Goal: Find contact information: Find contact information

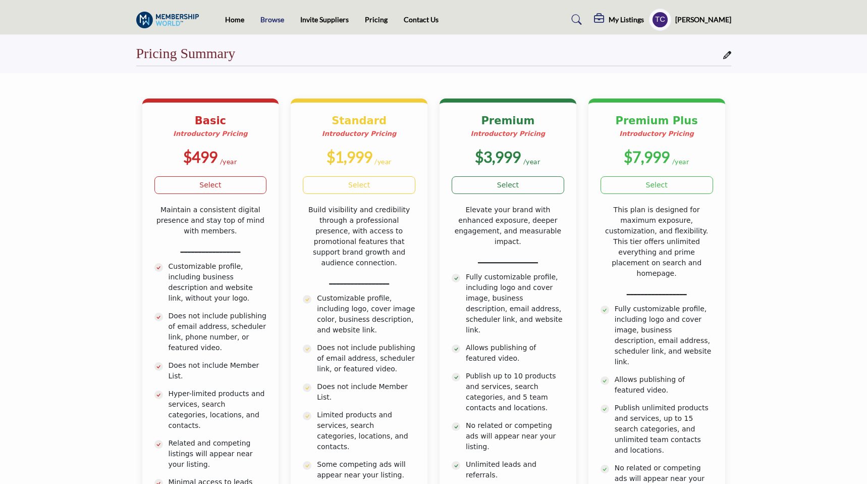
click at [277, 17] on link "Browse" at bounding box center [273, 19] width 24 height 9
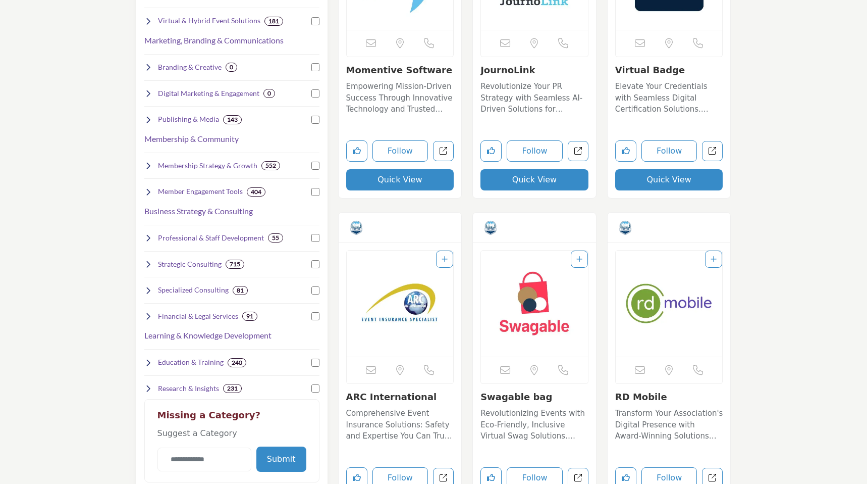
scroll to position [360, 0]
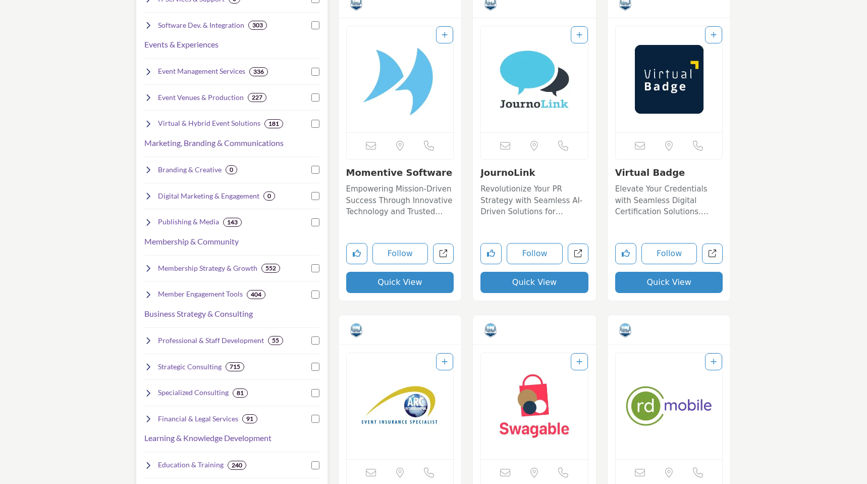
scroll to position [460, 0]
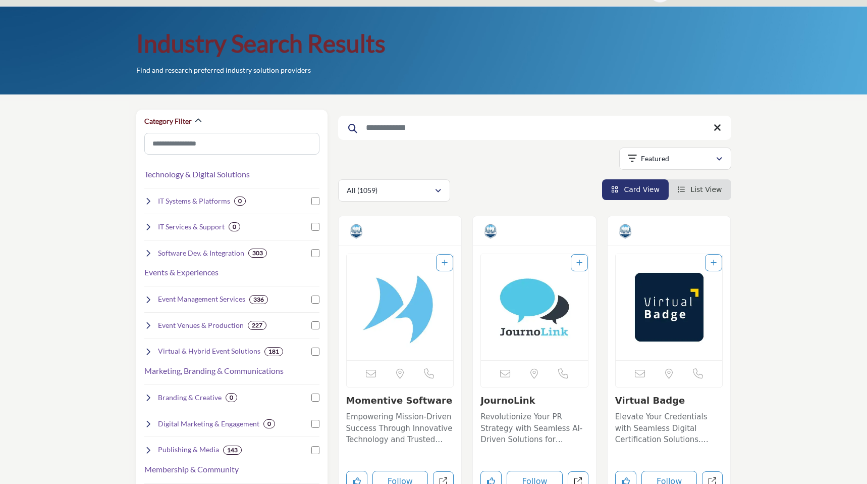
scroll to position [0, 0]
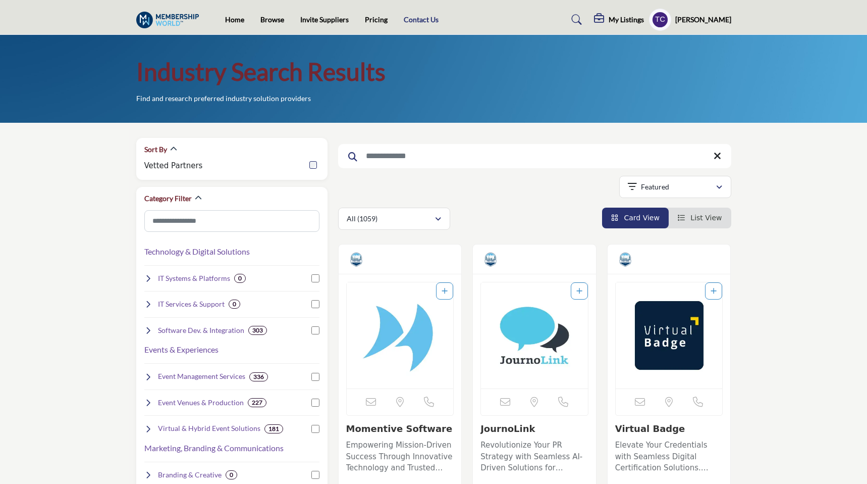
click at [411, 21] on link "Contact Us" at bounding box center [421, 19] width 35 height 9
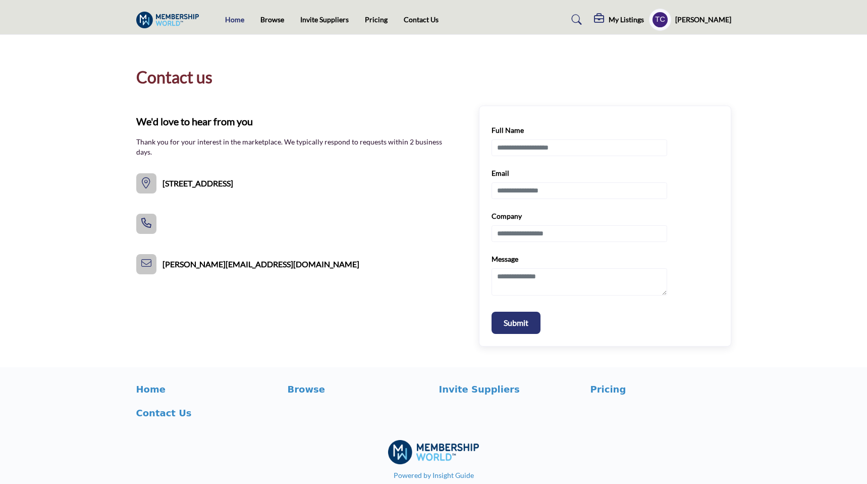
click at [243, 20] on link "Home" at bounding box center [234, 19] width 19 height 9
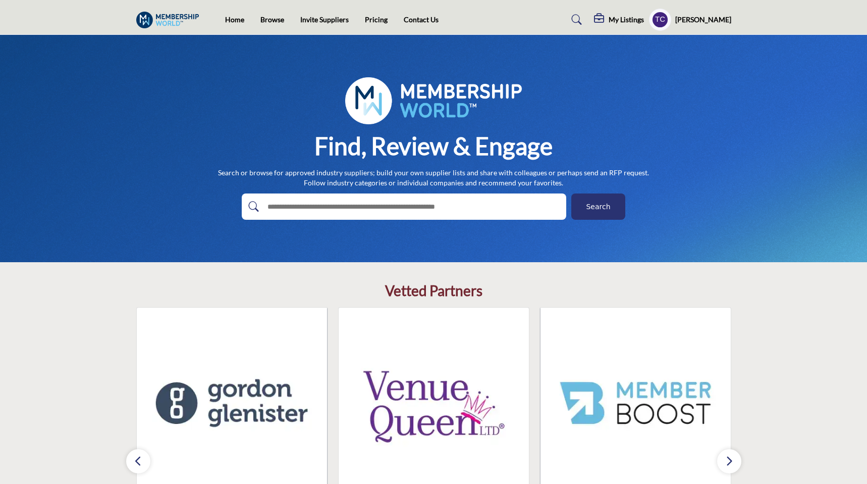
click at [418, 26] on div "Home Browse Invite Suppliers Pricing Contact Us" at bounding box center [434, 20] width 606 height 22
click at [418, 21] on link "Contact Us" at bounding box center [421, 19] width 35 height 9
